Goal: Information Seeking & Learning: Check status

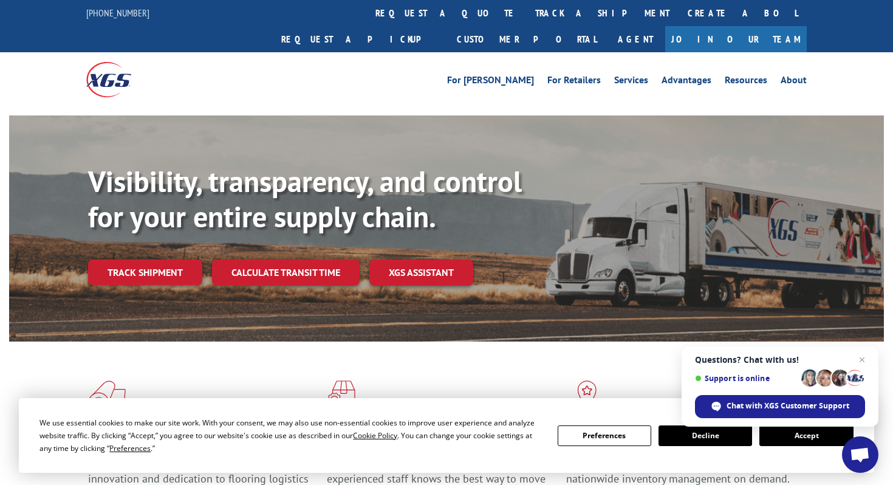
click at [801, 435] on button "Accept" at bounding box center [807, 435] width 94 height 21
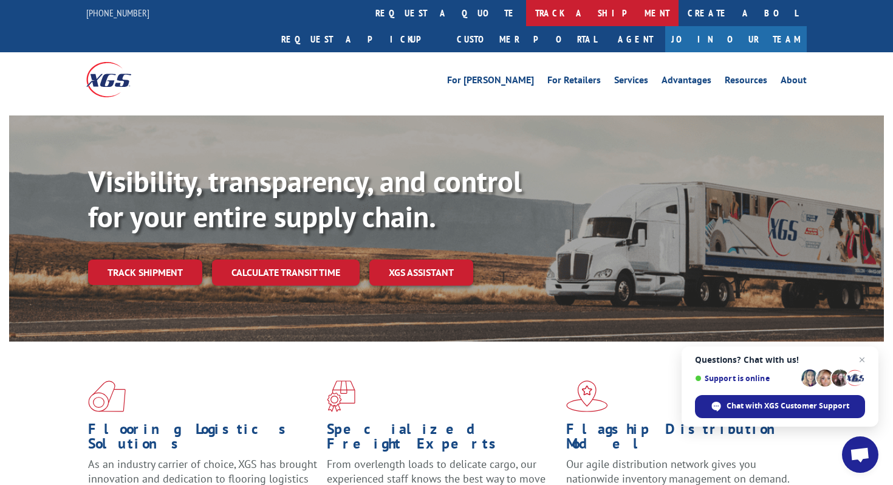
click at [526, 17] on link "track a shipment" at bounding box center [602, 13] width 153 height 26
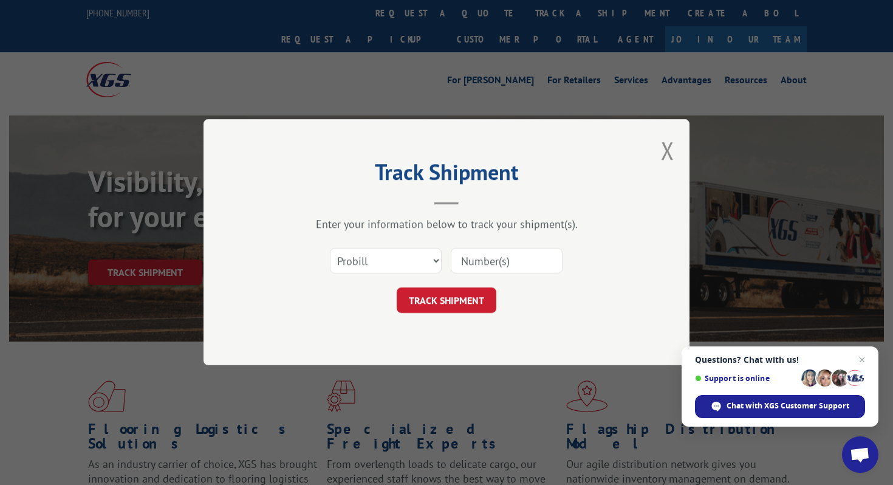
click at [484, 264] on input at bounding box center [507, 262] width 112 height 26
paste input "PRO 17664167"
click at [486, 261] on input "PRO 17664167" at bounding box center [507, 262] width 112 height 26
type input "17664167"
click at [451, 296] on button "TRACK SHIPMENT" at bounding box center [447, 301] width 100 height 26
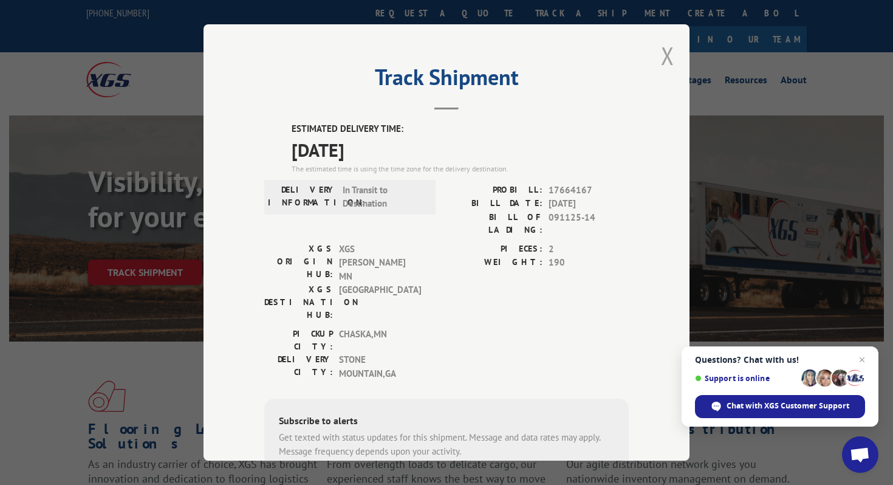
click at [668, 53] on button "Close modal" at bounding box center [667, 56] width 13 height 32
